Goal: Find specific page/section: Find specific page/section

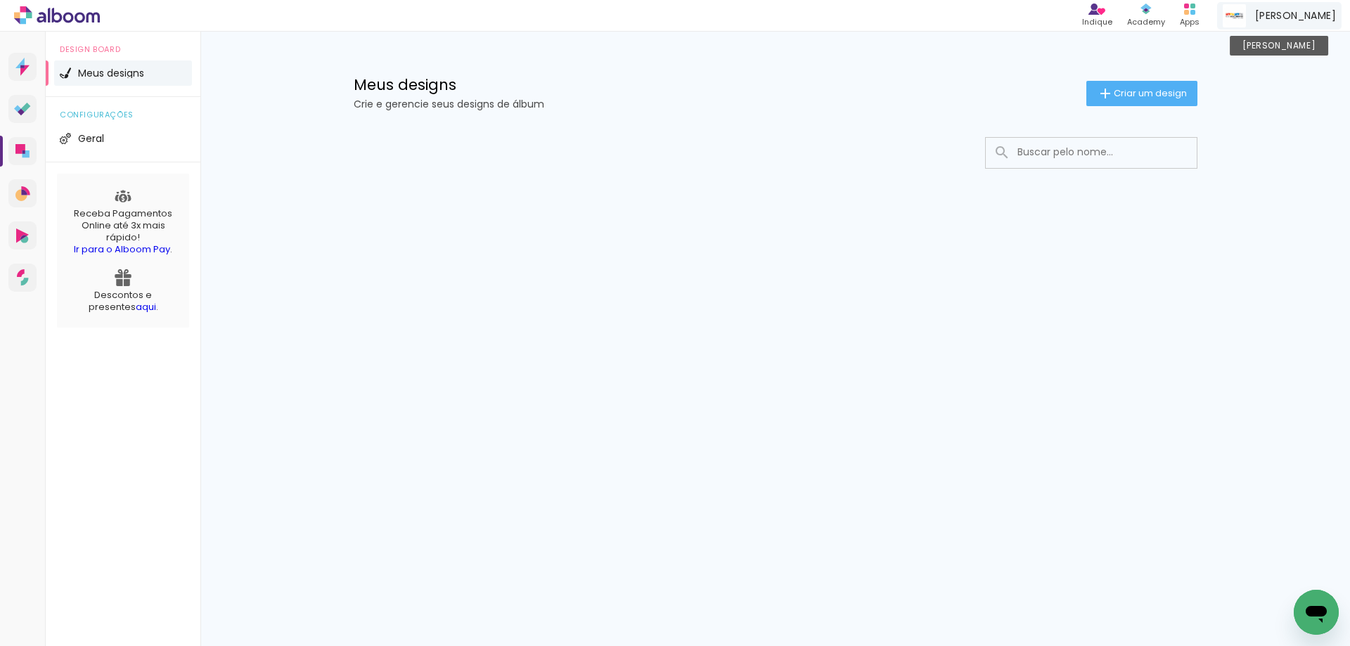
click at [1311, 17] on span "[PERSON_NAME]" at bounding box center [1295, 15] width 81 height 15
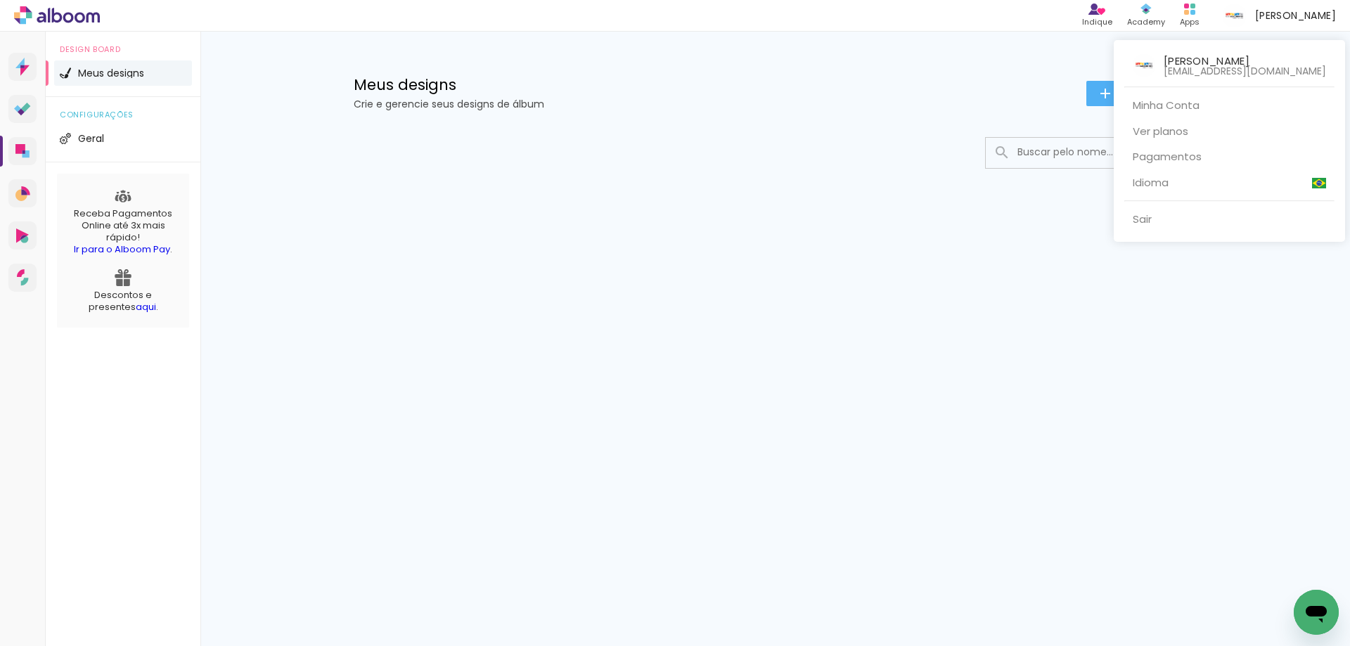
click at [1034, 150] on div at bounding box center [675, 323] width 1350 height 646
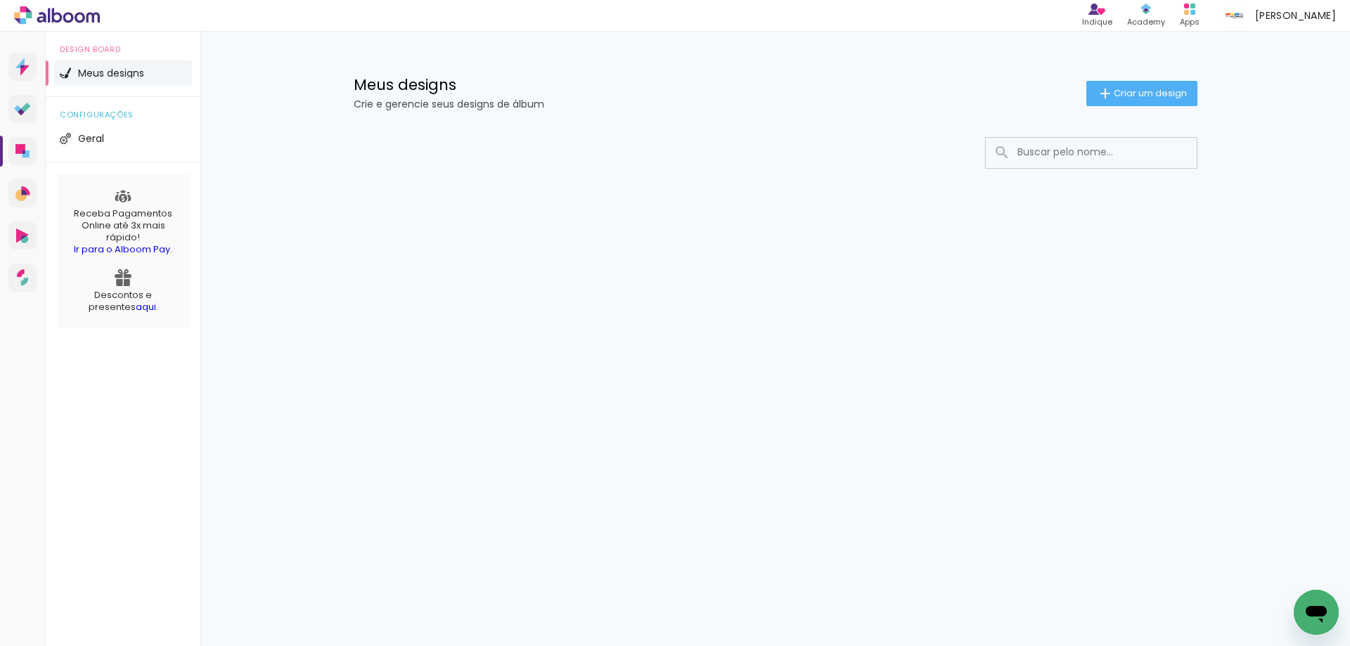
click at [1074, 150] on input at bounding box center [1110, 152] width 200 height 29
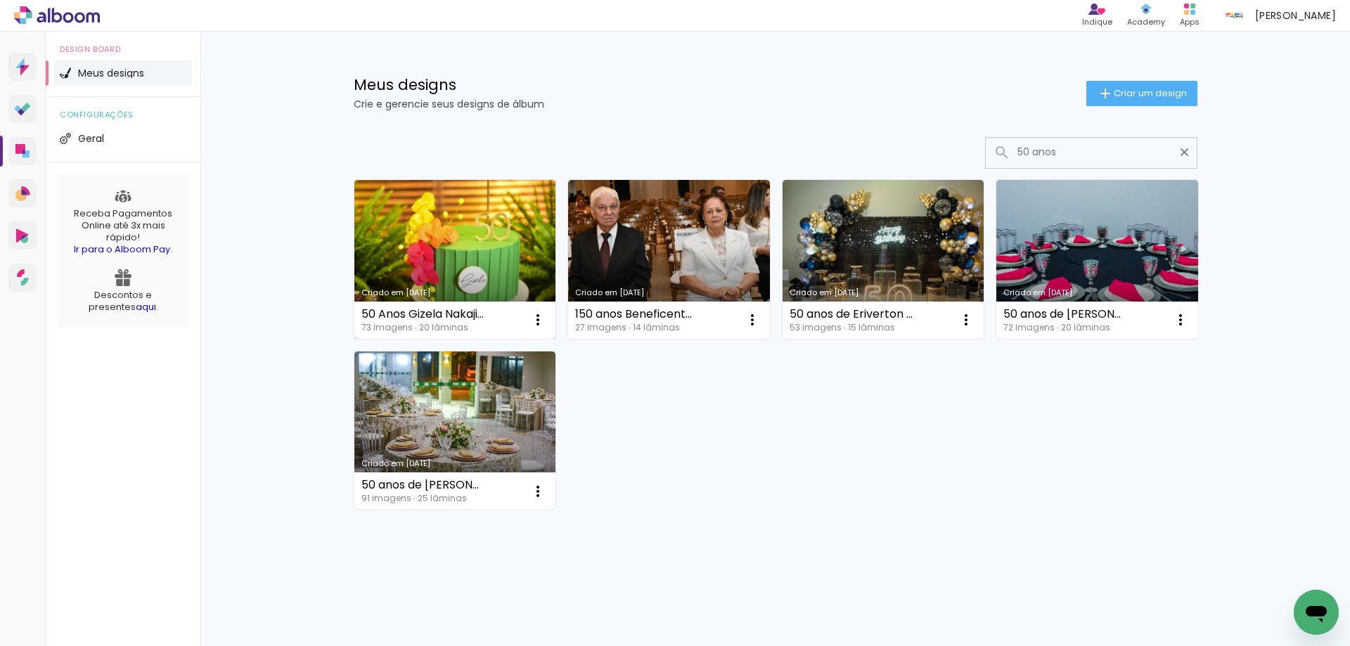
type input "50 anos"
type paper-input "50 anos"
click at [468, 243] on link "Criado em [DATE]" at bounding box center [455, 259] width 202 height 159
